Goal: Information Seeking & Learning: Understand process/instructions

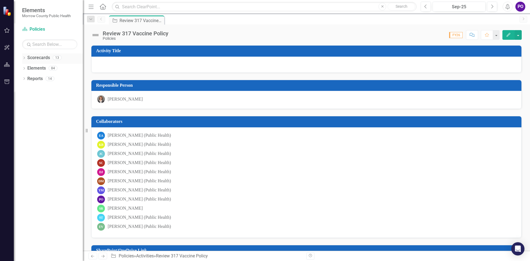
click at [26, 60] on div "Dropdown" at bounding box center [24, 58] width 4 height 5
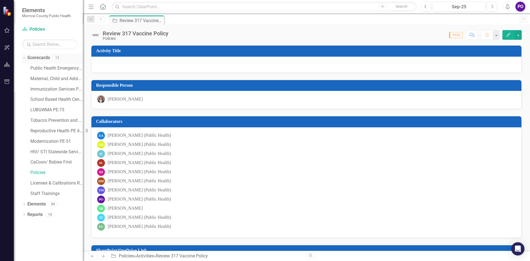
click at [26, 60] on div "Dropdown Scorecards 13" at bounding box center [52, 58] width 61 height 10
click at [39, 174] on link "Policies" at bounding box center [56, 173] width 52 height 6
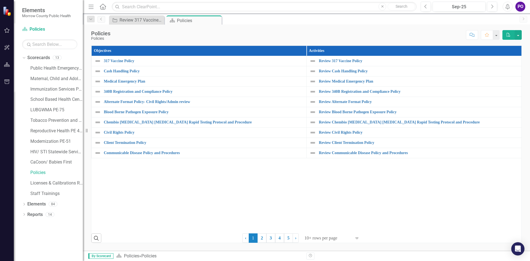
click at [1, 7] on div at bounding box center [7, 11] width 14 height 22
click at [8, 9] on img at bounding box center [8, 11] width 10 height 10
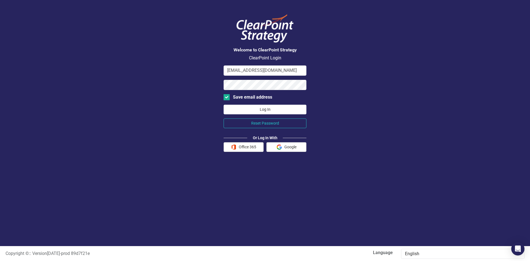
click at [269, 108] on button "Log In" at bounding box center [265, 110] width 83 height 10
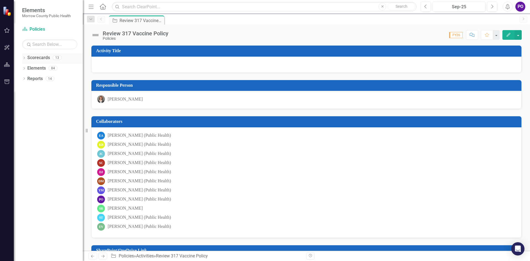
click at [25, 59] on icon "Dropdown" at bounding box center [24, 58] width 4 height 3
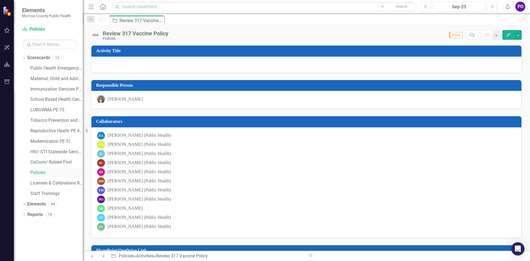
click at [50, 172] on link "Policies" at bounding box center [56, 173] width 52 height 6
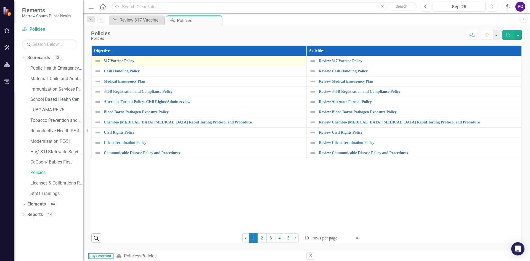
click at [131, 62] on link "317 Vaccine Policy" at bounding box center [204, 61] width 200 height 4
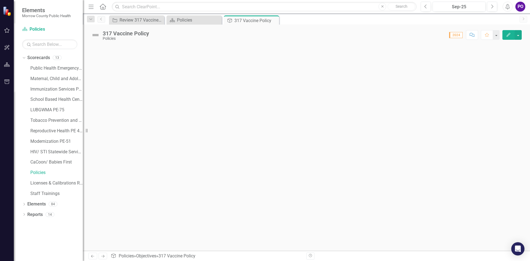
click at [243, 169] on div at bounding box center [306, 147] width 447 height 205
click at [459, 36] on span "2024" at bounding box center [456, 35] width 14 height 6
click at [95, 35] on img at bounding box center [95, 35] width 9 height 9
click at [207, 25] on div "317 Vaccine Policy Policies Score: 0.00 2024 Completed Comment Favorite Edit" at bounding box center [306, 33] width 447 height 17
click at [207, 20] on div "Policies" at bounding box center [195, 20] width 36 height 7
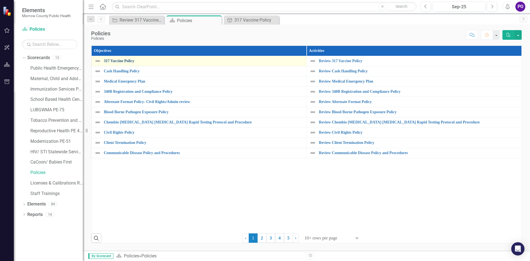
click at [137, 61] on link "317 Vaccine Policy" at bounding box center [204, 61] width 200 height 4
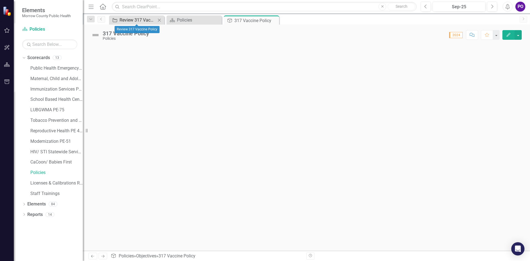
click at [147, 20] on div "Review 317 Vaccine Policy" at bounding box center [138, 20] width 36 height 7
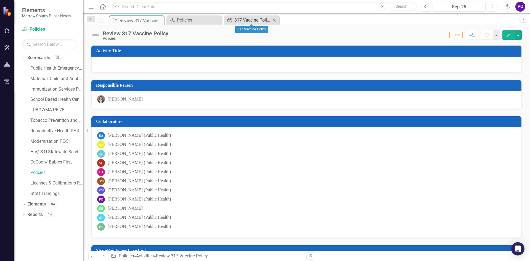
click at [266, 21] on div "317 Vaccine Policy" at bounding box center [252, 20] width 36 height 7
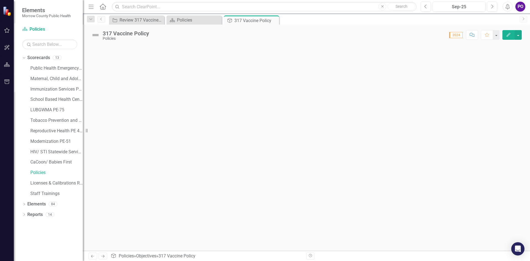
click at [523, 19] on icon "Next" at bounding box center [523, 18] width 4 height 3
click at [44, 170] on link "Policies" at bounding box center [56, 173] width 52 height 6
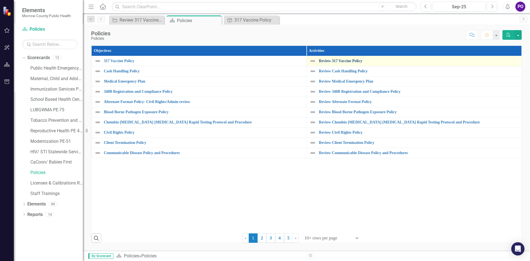
click at [349, 62] on link "Review 317 Vaccine Policy" at bounding box center [419, 61] width 200 height 4
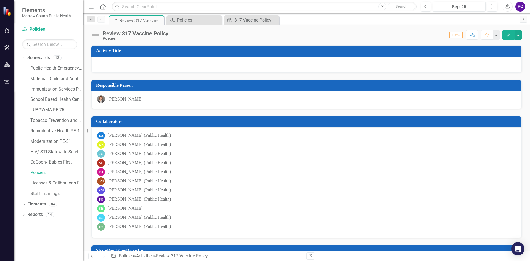
click at [113, 39] on div "Policies" at bounding box center [136, 38] width 66 height 4
click at [498, 36] on button "button" at bounding box center [496, 35] width 7 height 10
click at [476, 36] on button "Comment" at bounding box center [472, 35] width 12 height 10
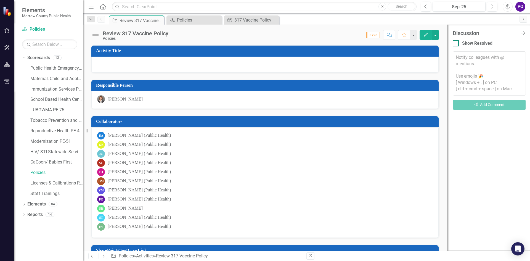
click at [458, 42] on div at bounding box center [456, 43] width 6 height 6
click at [456, 42] on input "Show Resolved" at bounding box center [455, 42] width 4 height 4
checkbox input "true"
click at [528, 36] on div "Discussion Close Discussion Bar Show Resolved Notify colleagues with @ mentions…" at bounding box center [488, 138] width 83 height 226
click at [522, 33] on icon at bounding box center [523, 33] width 5 height 4
